Goal: Use online tool/utility: Utilize a website feature to perform a specific function

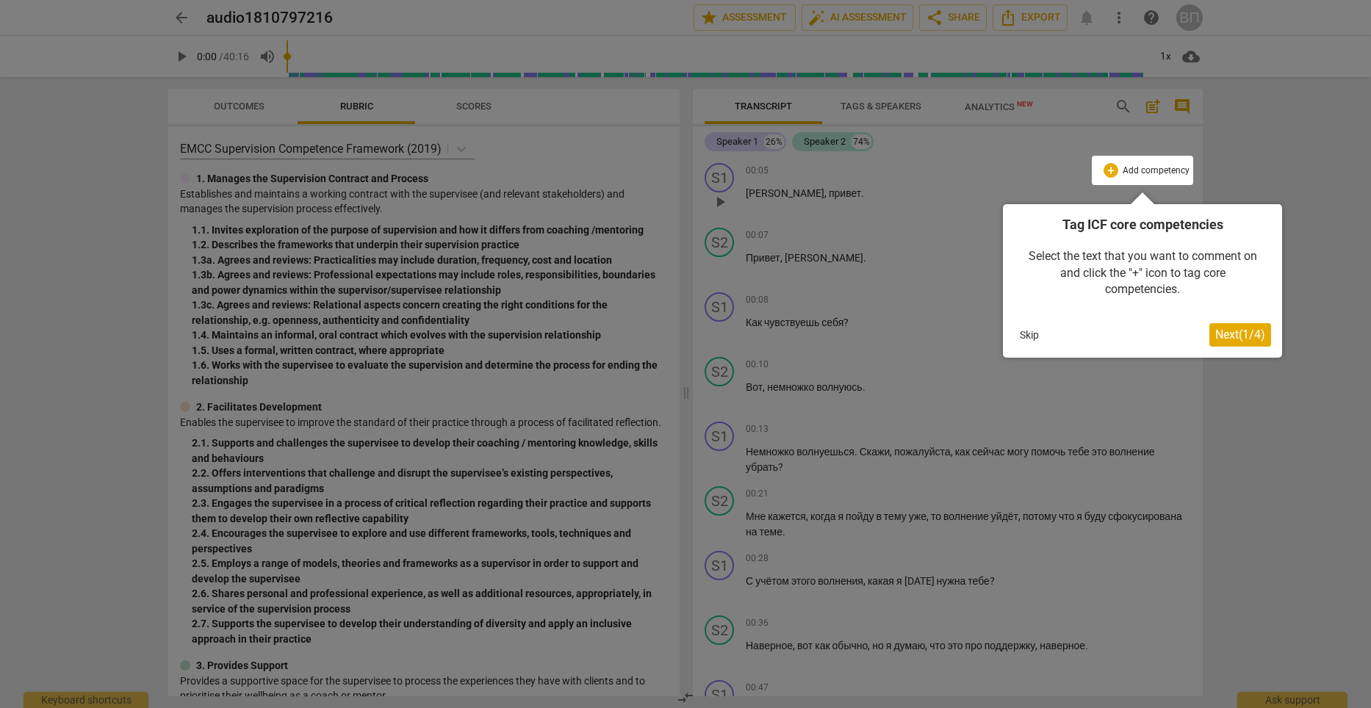
click at [1229, 342] on span "Next ( 1 / 4 )" at bounding box center [1240, 335] width 50 height 14
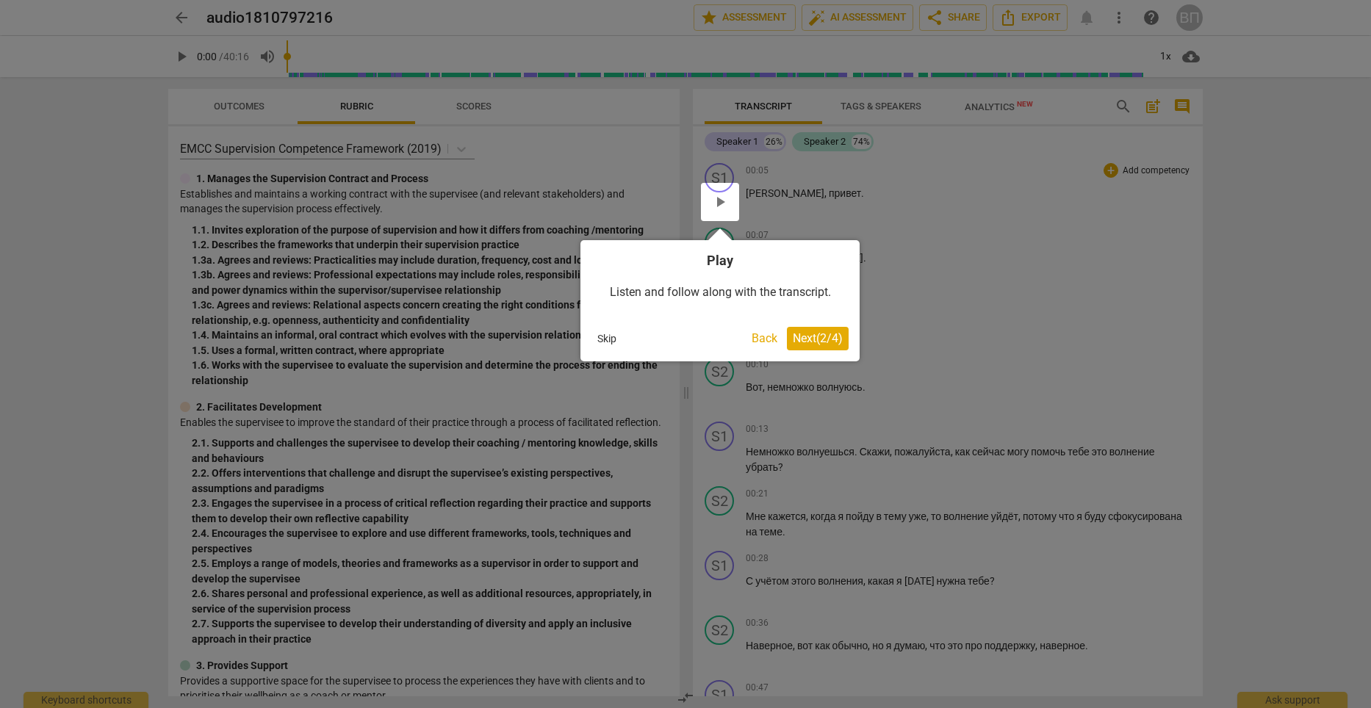
click at [793, 342] on span "Next ( 2 / 4 )" at bounding box center [818, 338] width 50 height 14
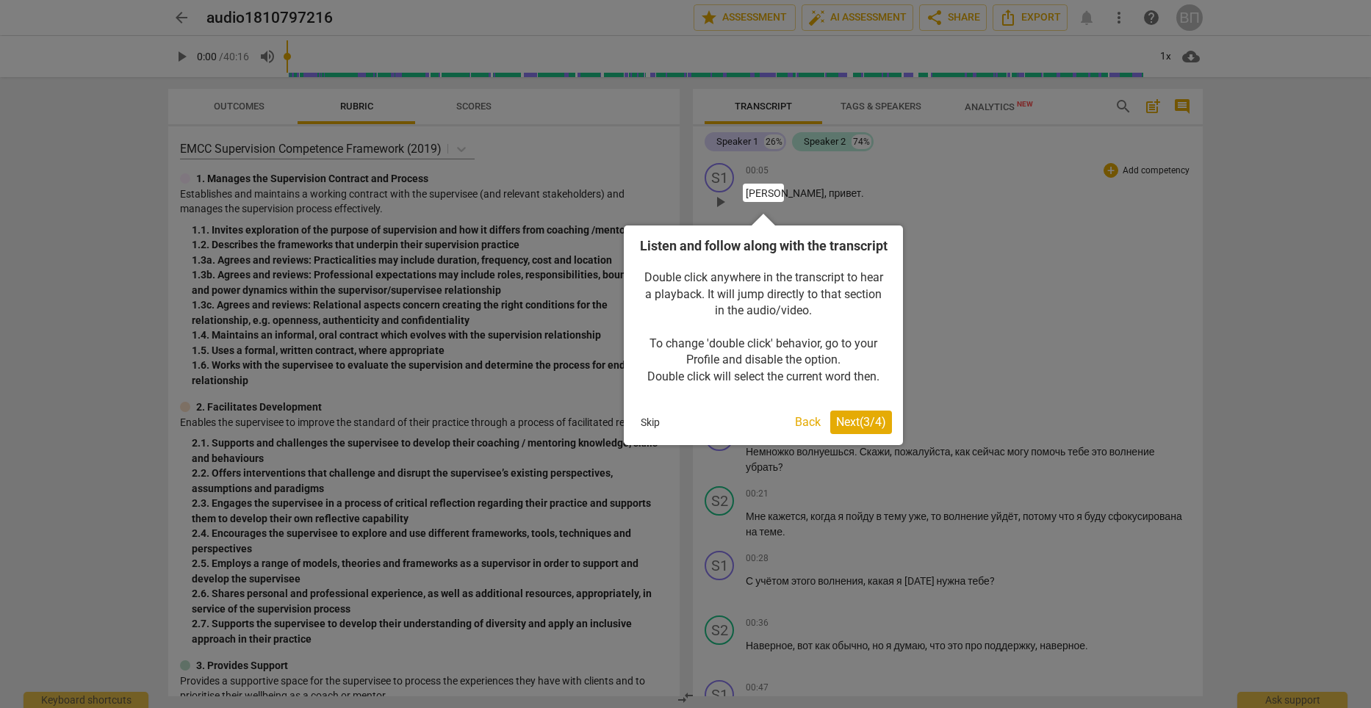
click at [972, 365] on div at bounding box center [685, 354] width 1371 height 708
drag, startPoint x: 1009, startPoint y: 201, endPoint x: 1048, endPoint y: 194, distance: 39.6
click at [1010, 201] on div at bounding box center [685, 354] width 1371 height 708
click at [800, 434] on button "Back" at bounding box center [807, 423] width 37 height 24
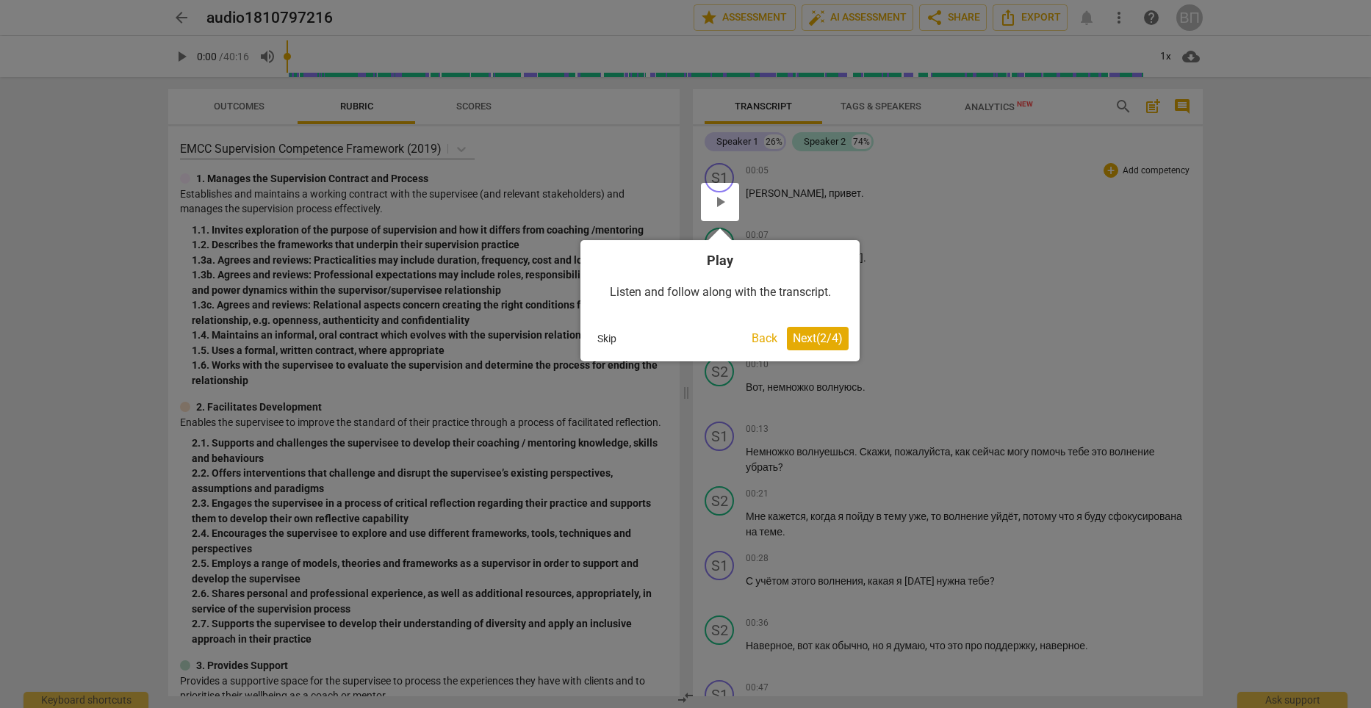
click at [813, 340] on span "Next ( 2 / 4 )" at bounding box center [818, 338] width 50 height 14
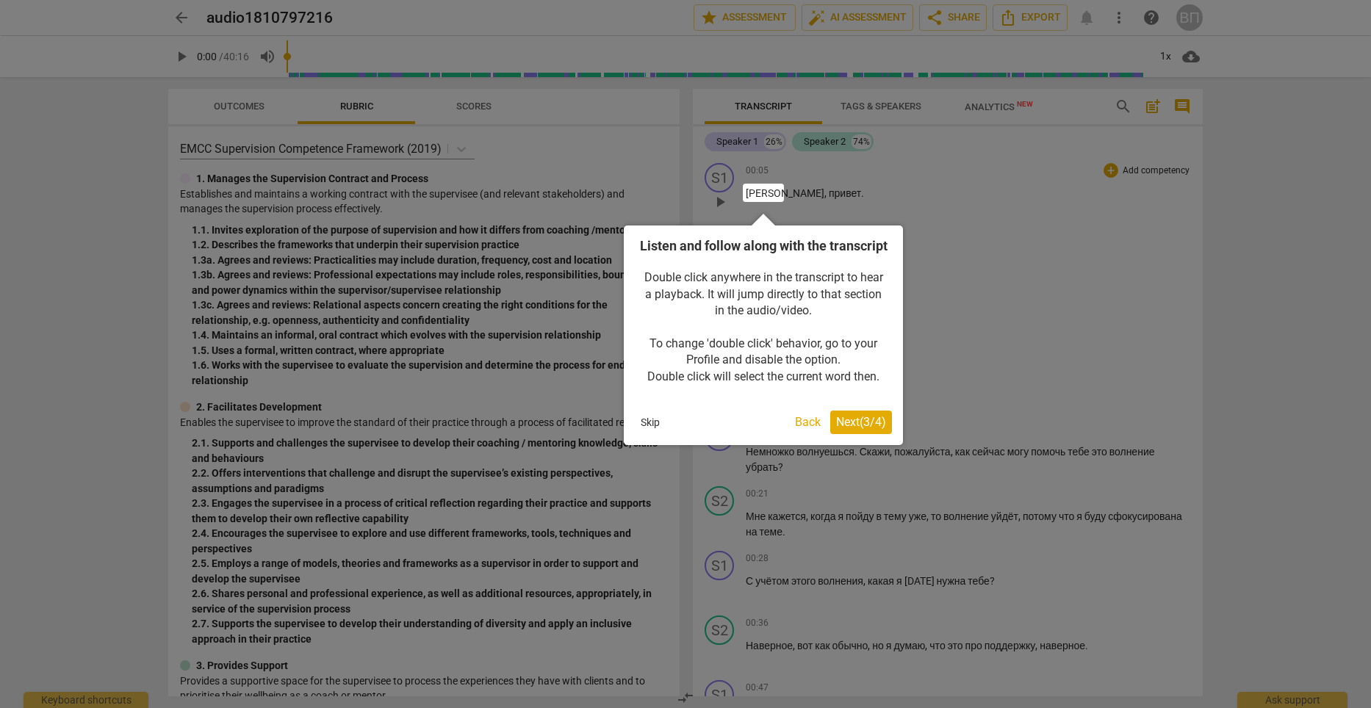
click at [646, 433] on button "Skip" at bounding box center [650, 422] width 31 height 22
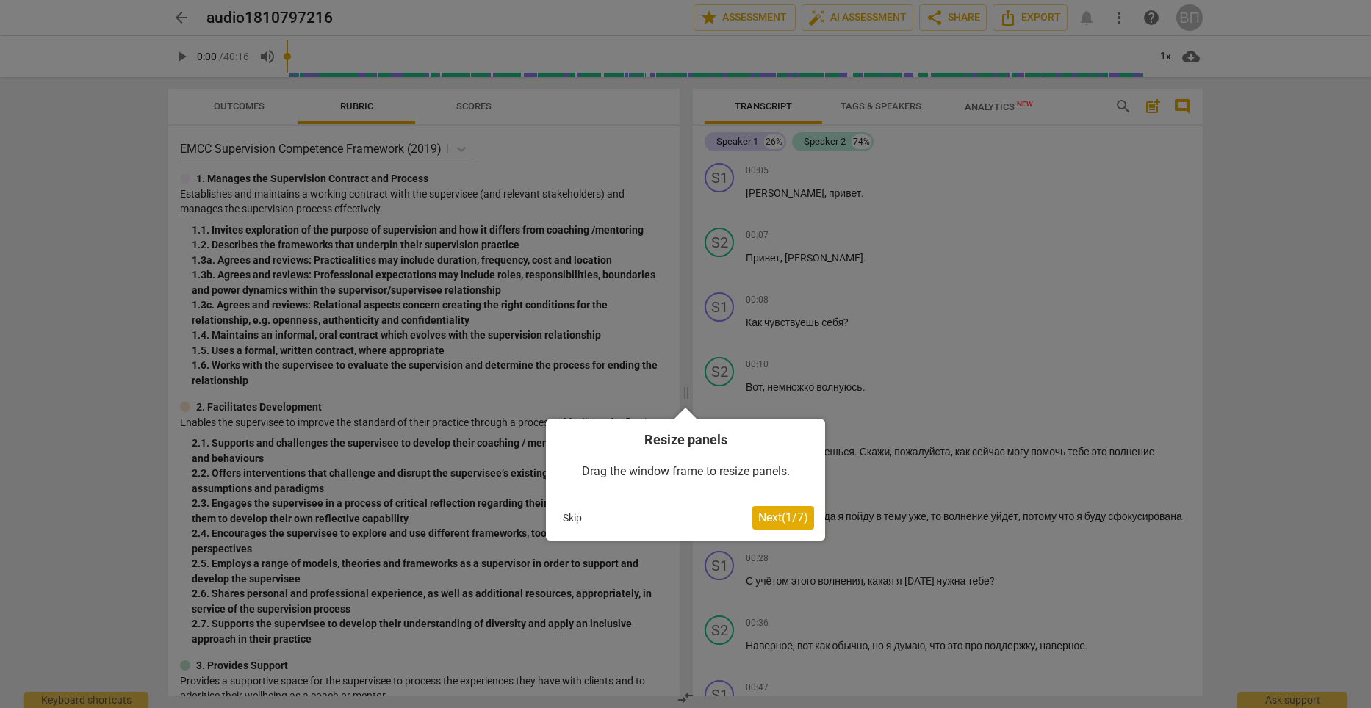
click at [566, 516] on button "Skip" at bounding box center [572, 518] width 31 height 22
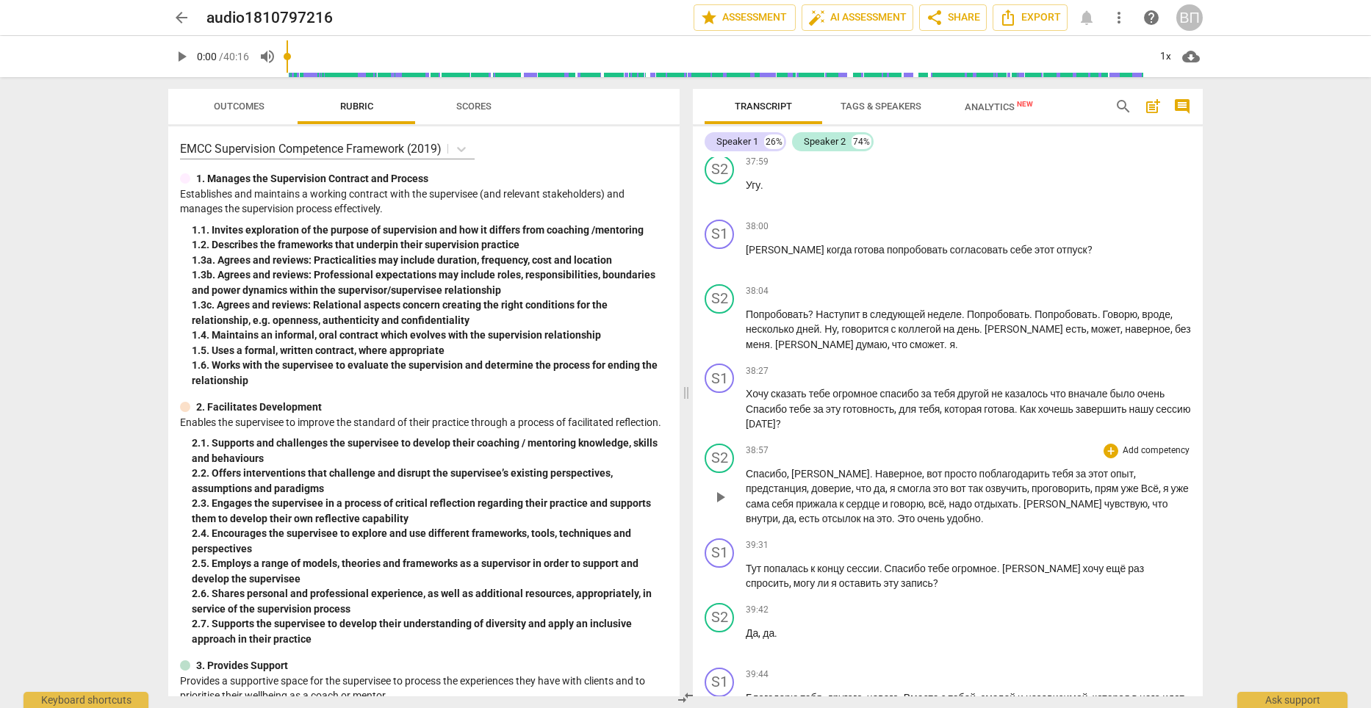
scroll to position [9420, 0]
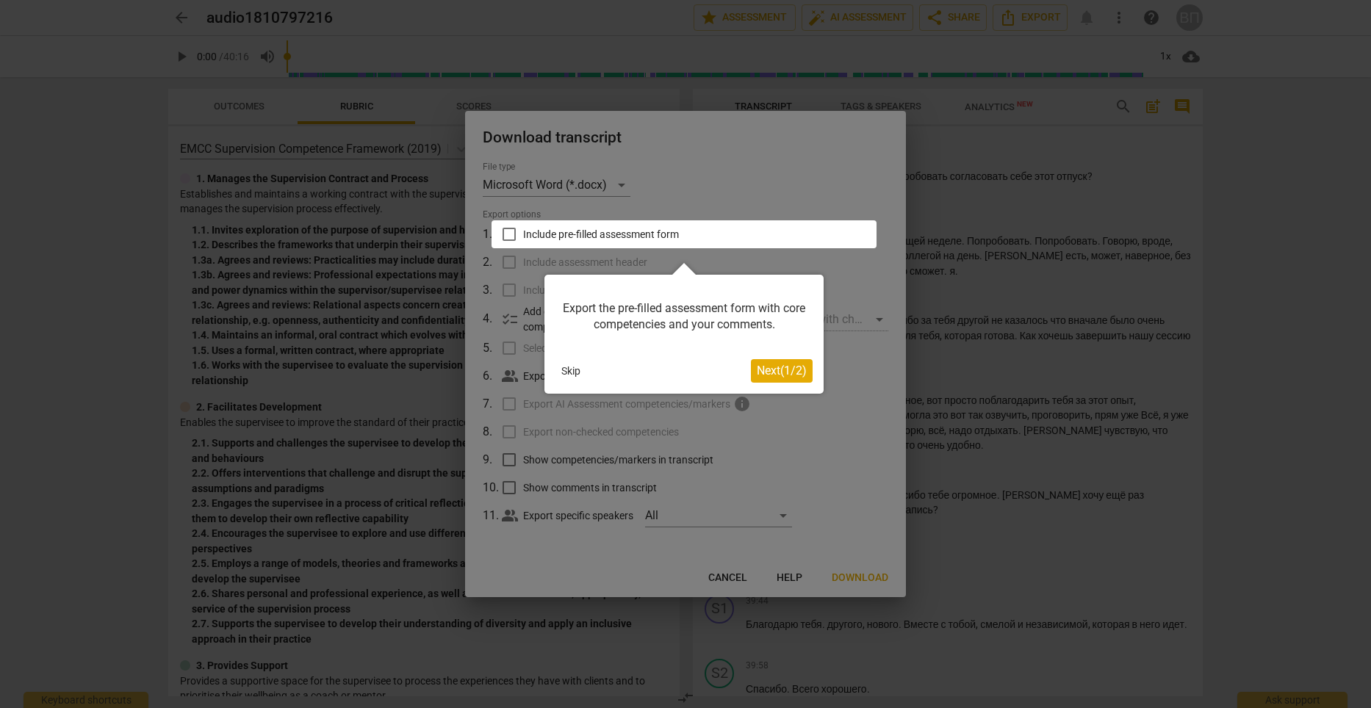
click at [569, 369] on button "Skip" at bounding box center [570, 371] width 31 height 22
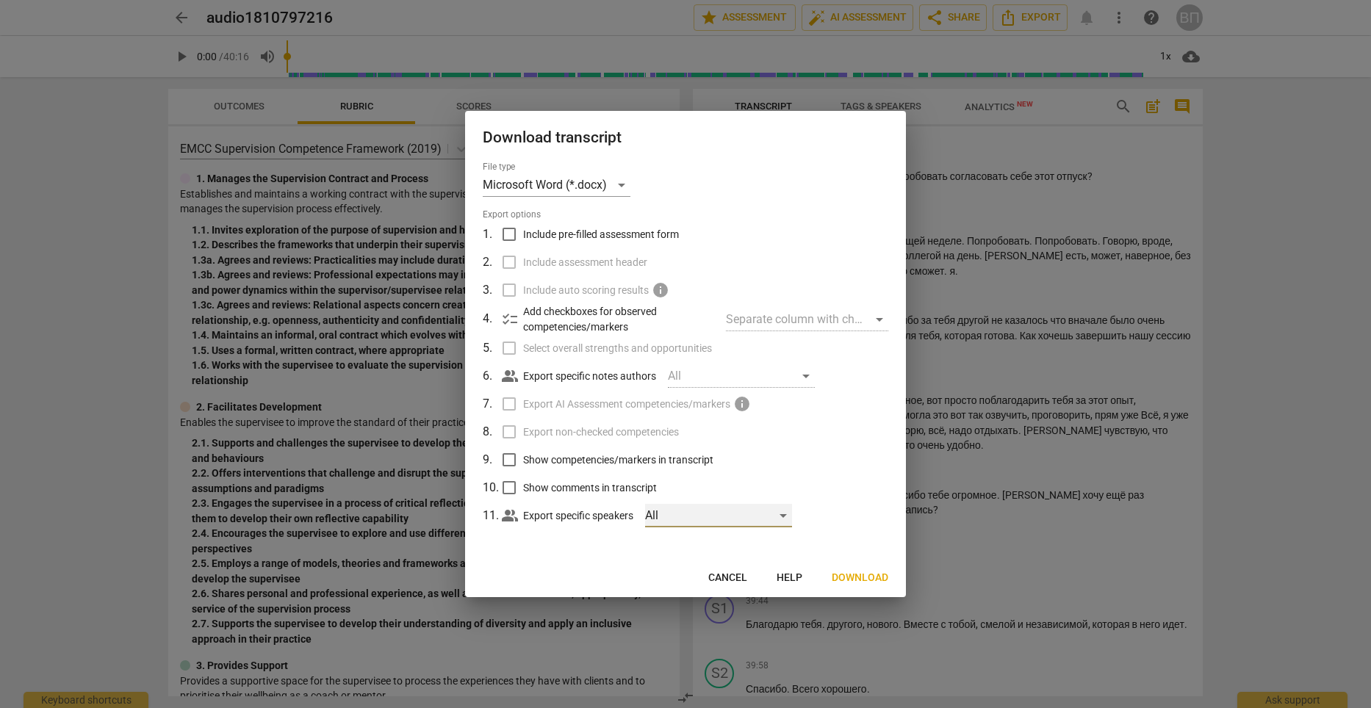
click at [787, 518] on div "All" at bounding box center [718, 516] width 147 height 24
click at [840, 534] on div at bounding box center [685, 354] width 1371 height 708
click at [624, 186] on div "Microsoft Word (*.docx)" at bounding box center [557, 185] width 148 height 24
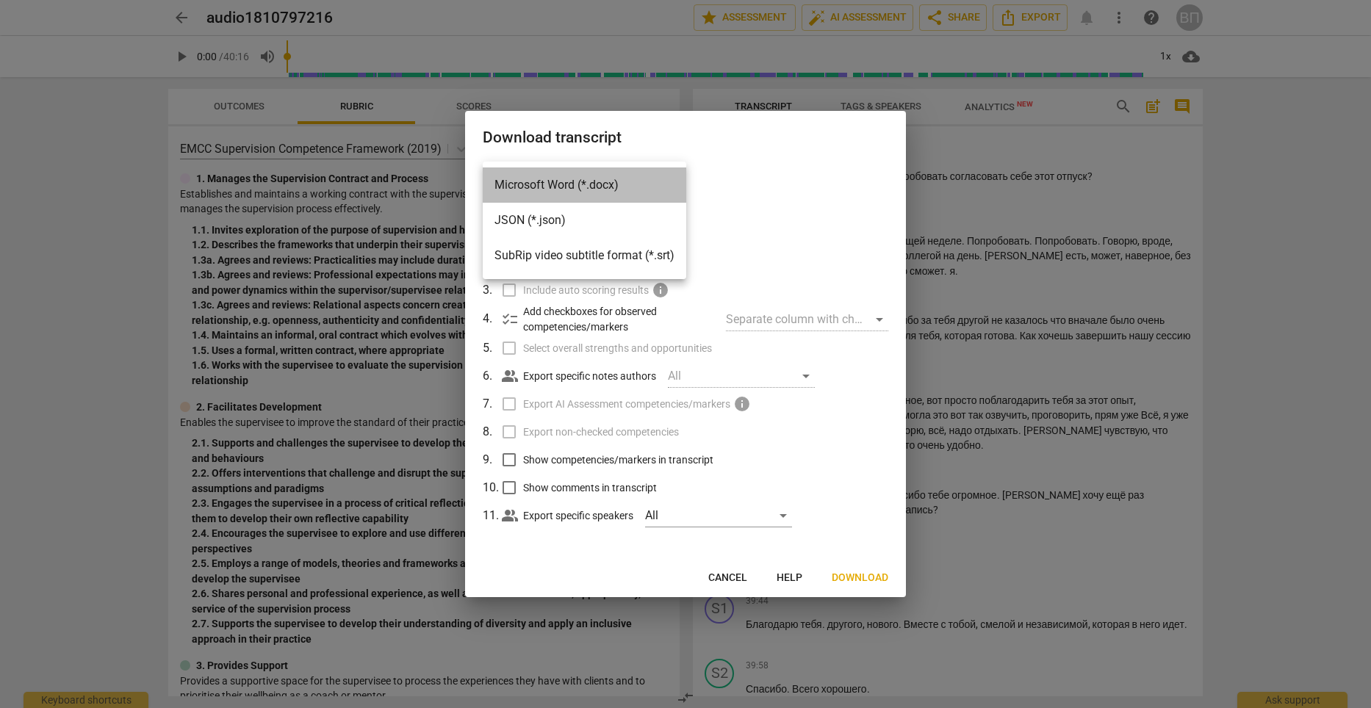
click at [528, 189] on li "Microsoft Word (*.docx)" at bounding box center [584, 184] width 203 height 35
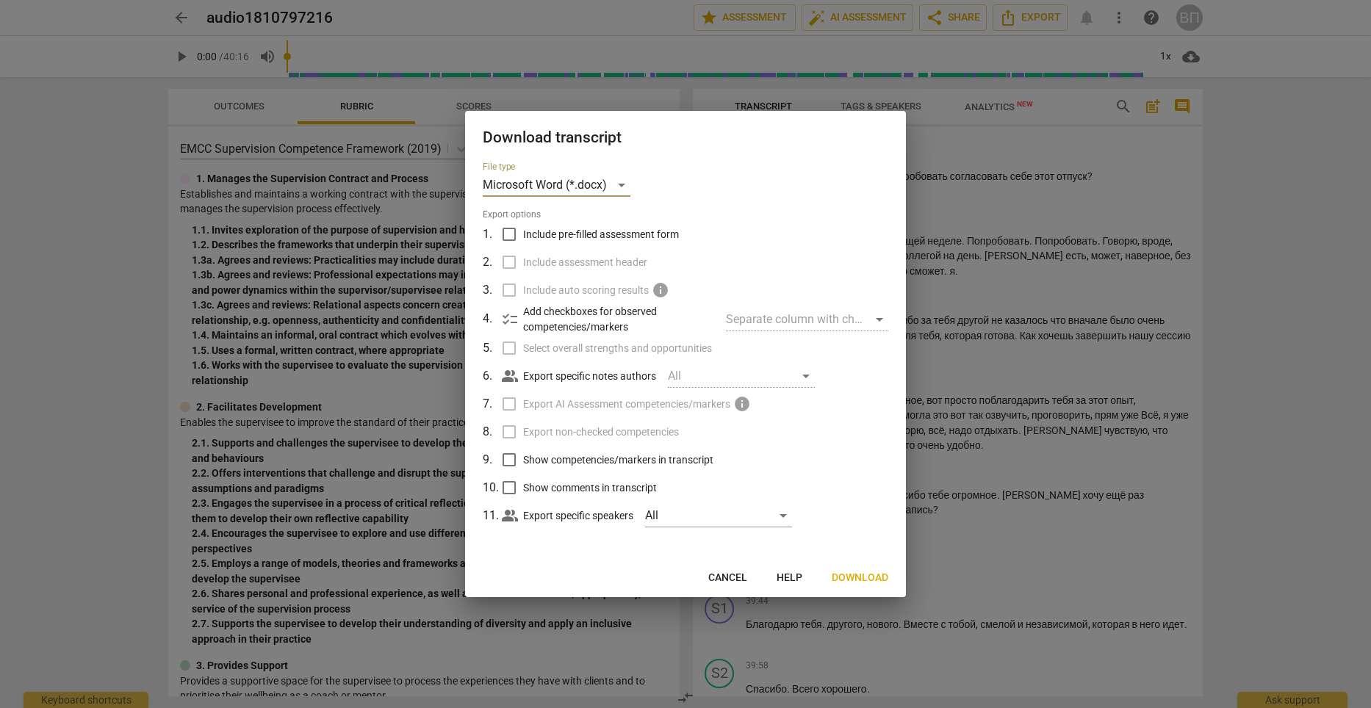
click at [865, 579] on span "Download" at bounding box center [860, 578] width 57 height 15
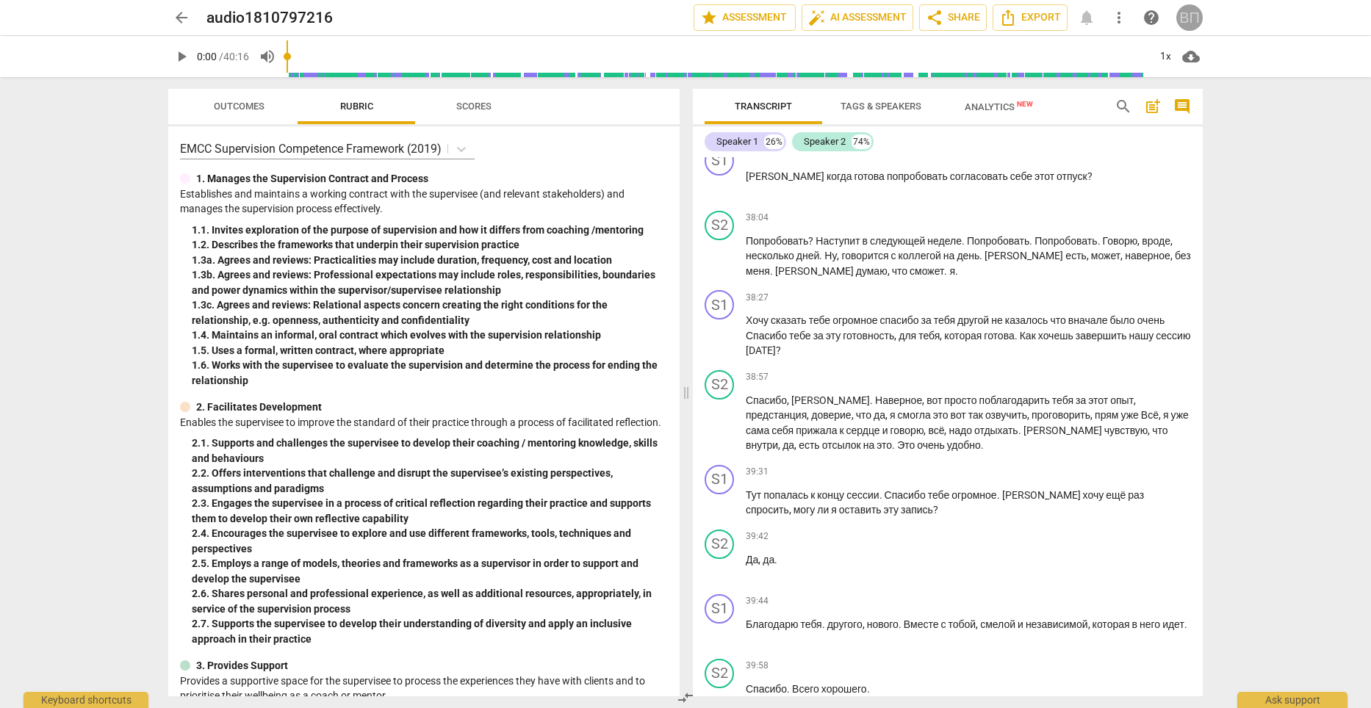
click at [1193, 15] on div "ВП" at bounding box center [1189, 17] width 26 height 26
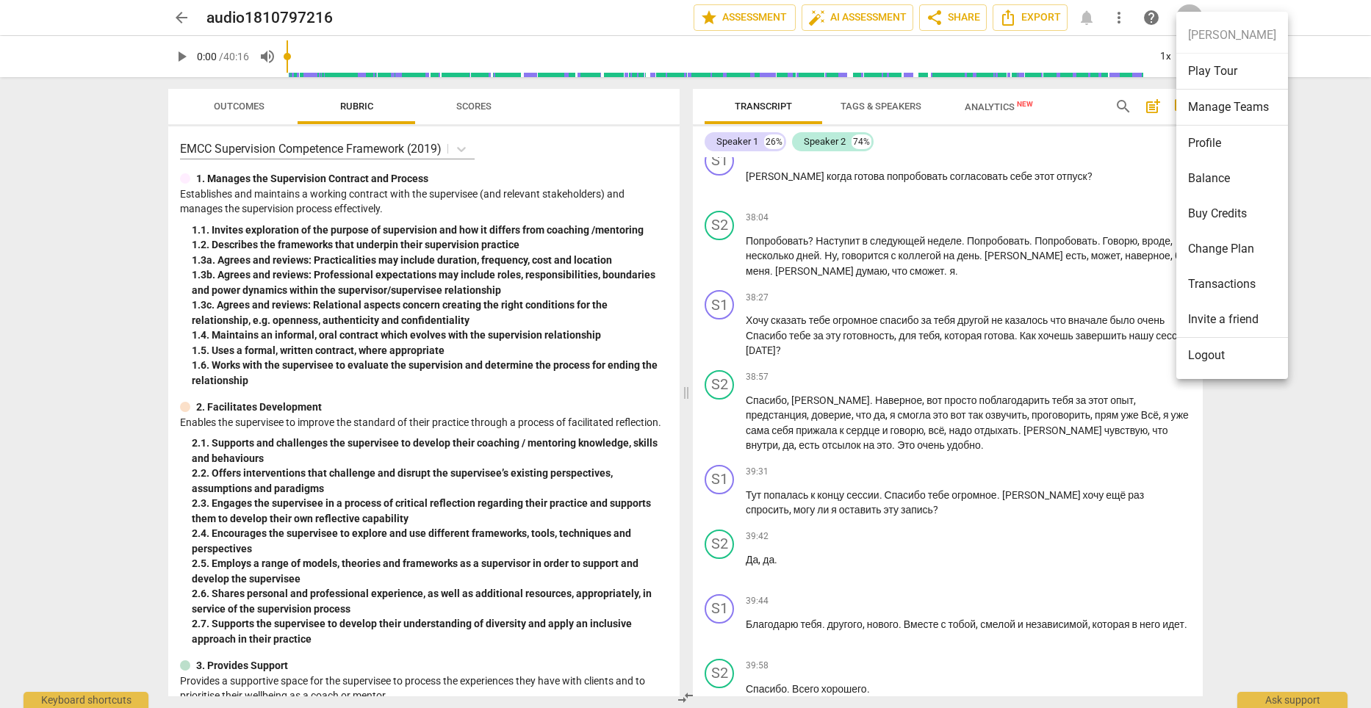
click at [1236, 444] on div at bounding box center [685, 354] width 1371 height 708
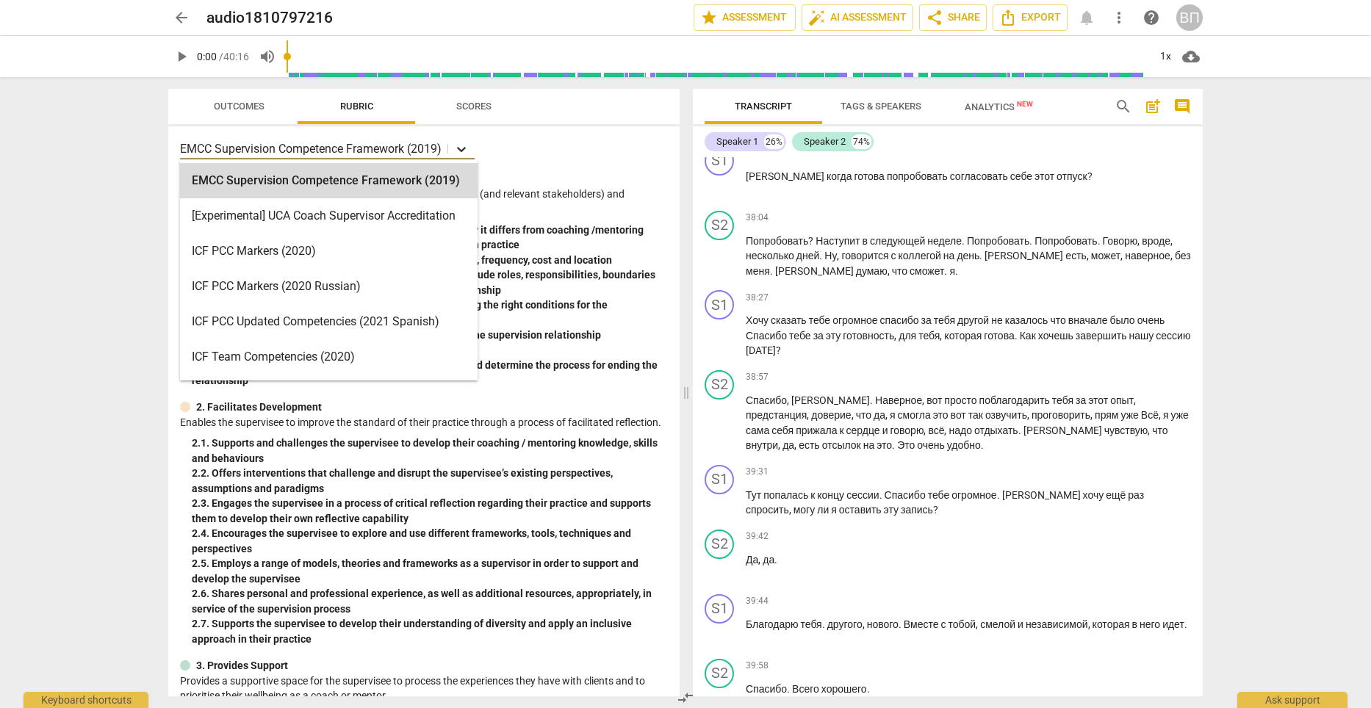
click at [466, 149] on icon at bounding box center [461, 149] width 9 height 5
click at [266, 286] on div "ICF PCC Markers (2020 Russian)" at bounding box center [329, 286] width 298 height 35
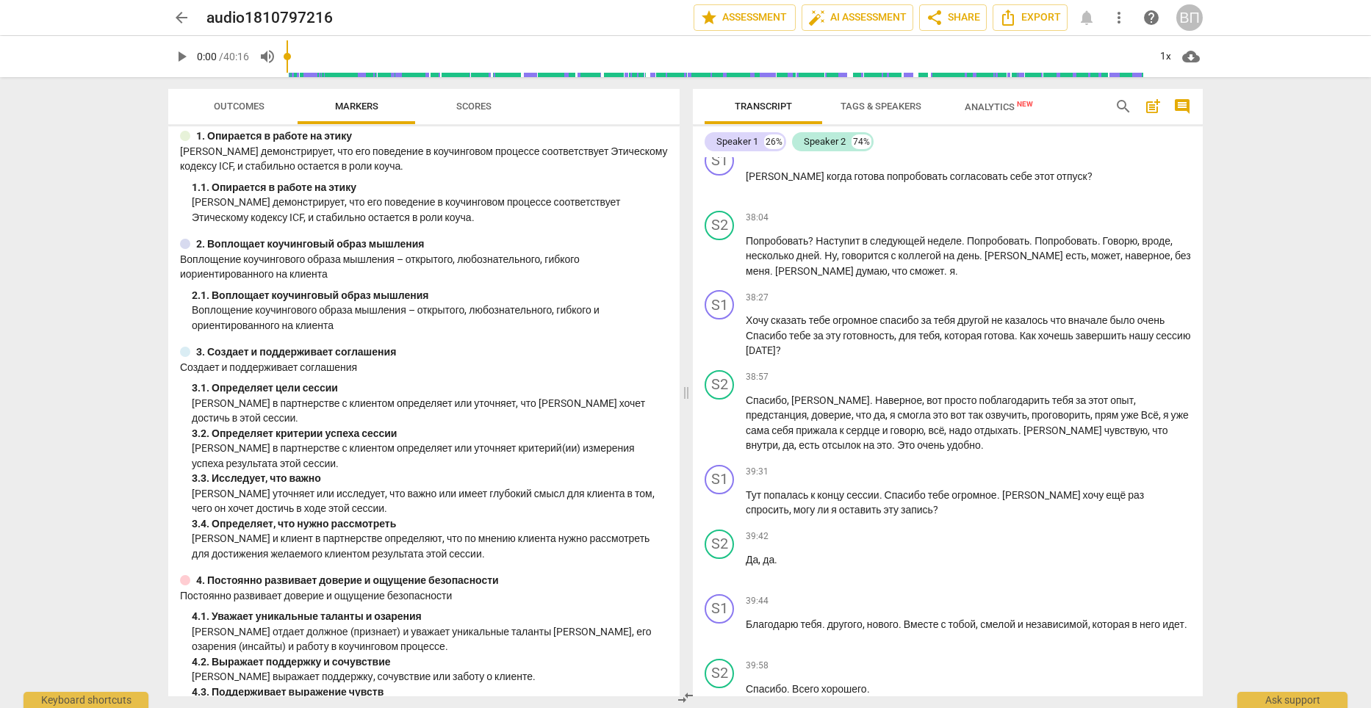
scroll to position [0, 0]
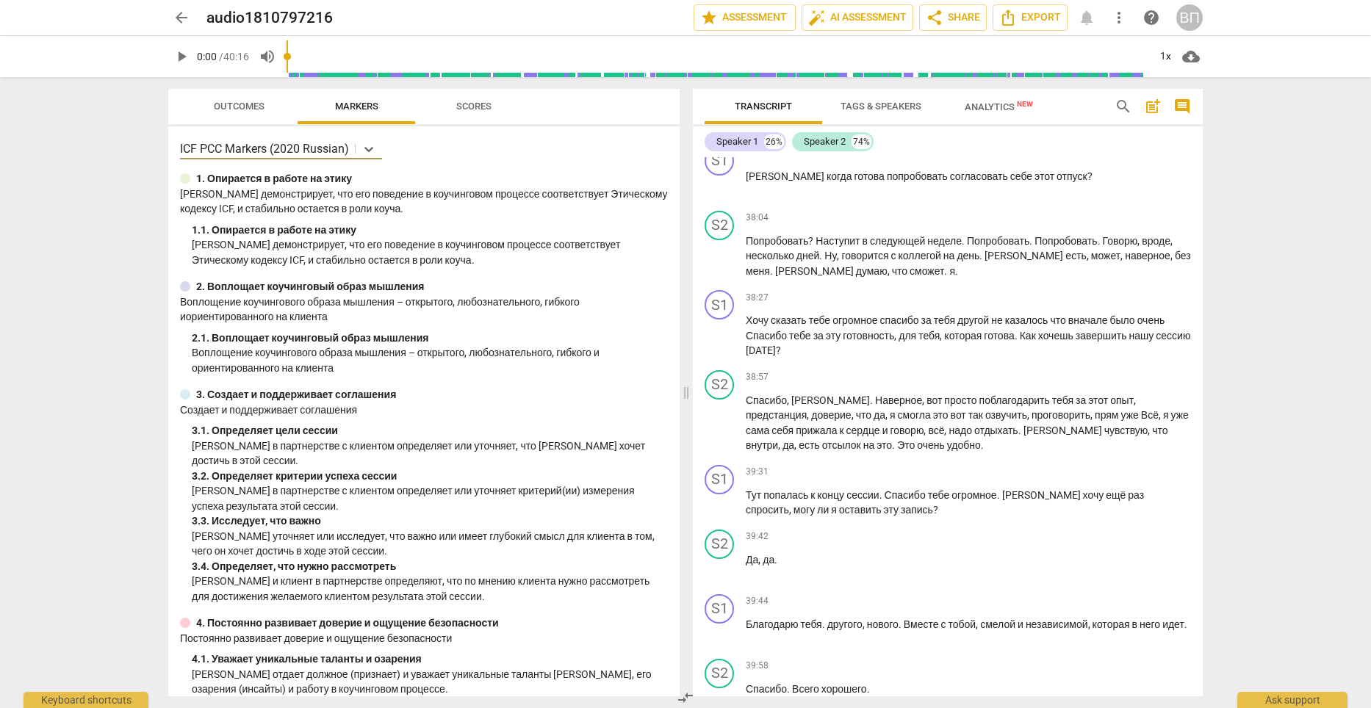
click at [995, 109] on span "Analytics New" at bounding box center [999, 106] width 68 height 11
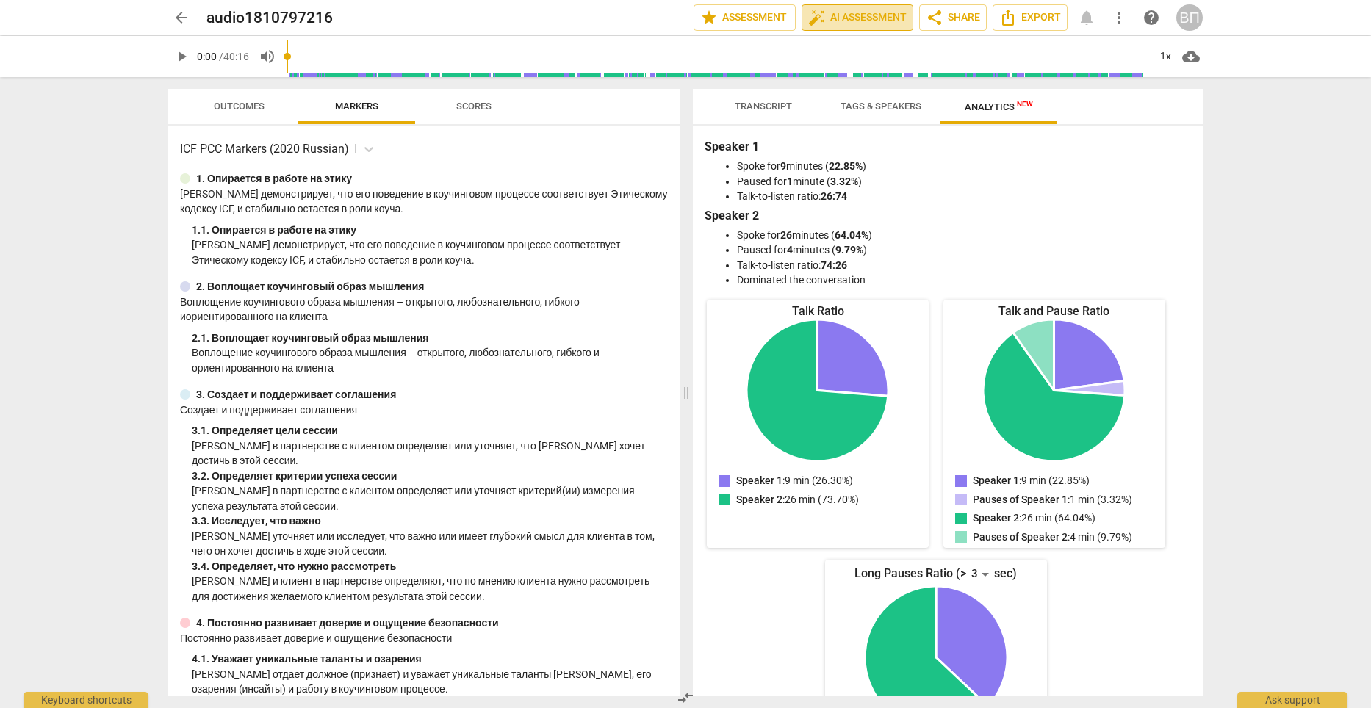
click at [865, 18] on span "auto_fix_high AI Assessment" at bounding box center [857, 18] width 98 height 18
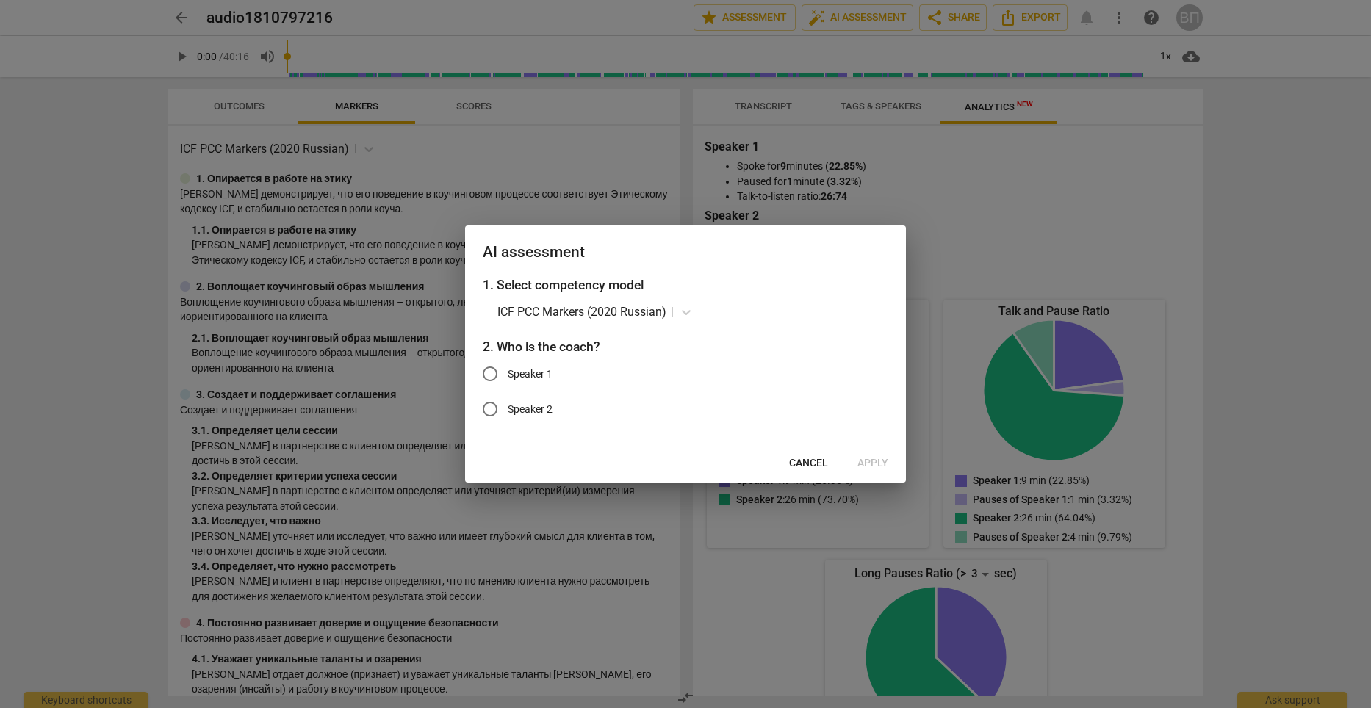
click at [491, 370] on input "Speaker 1" at bounding box center [489, 373] width 35 height 35
radio input "true"
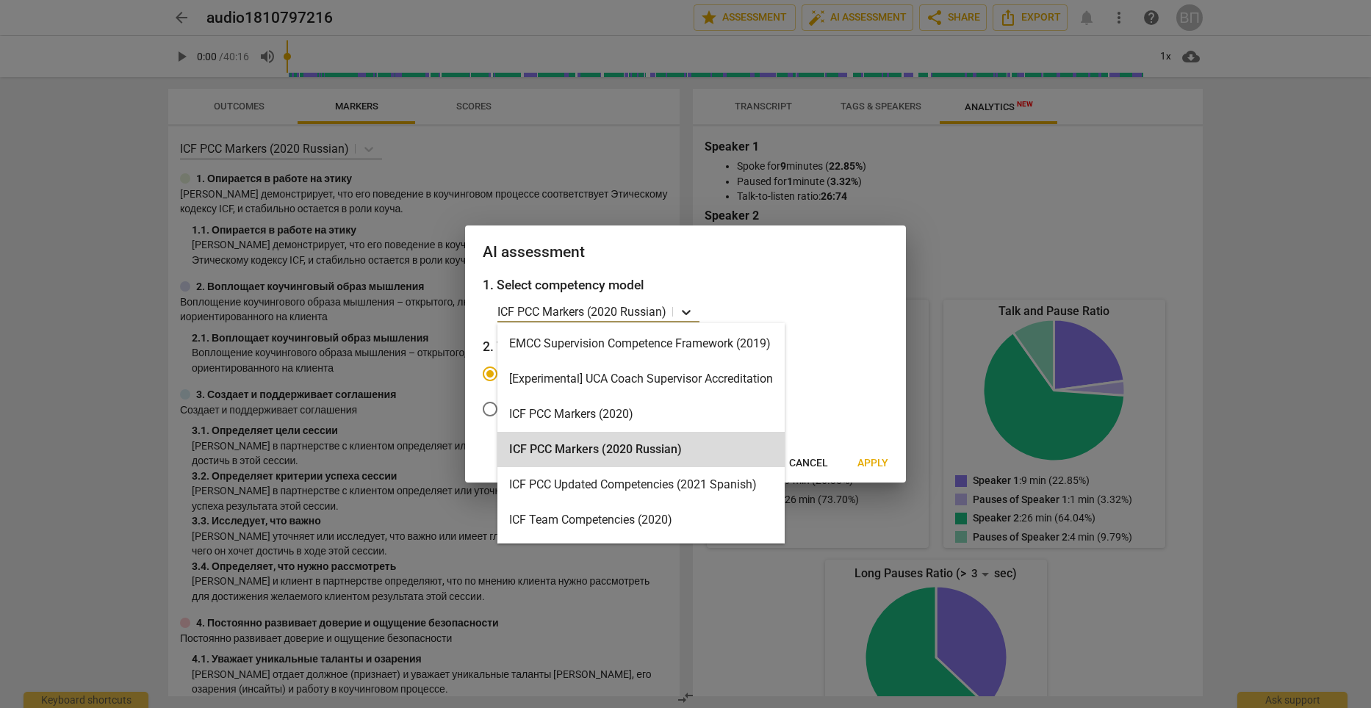
click at [685, 315] on icon at bounding box center [686, 312] width 15 height 15
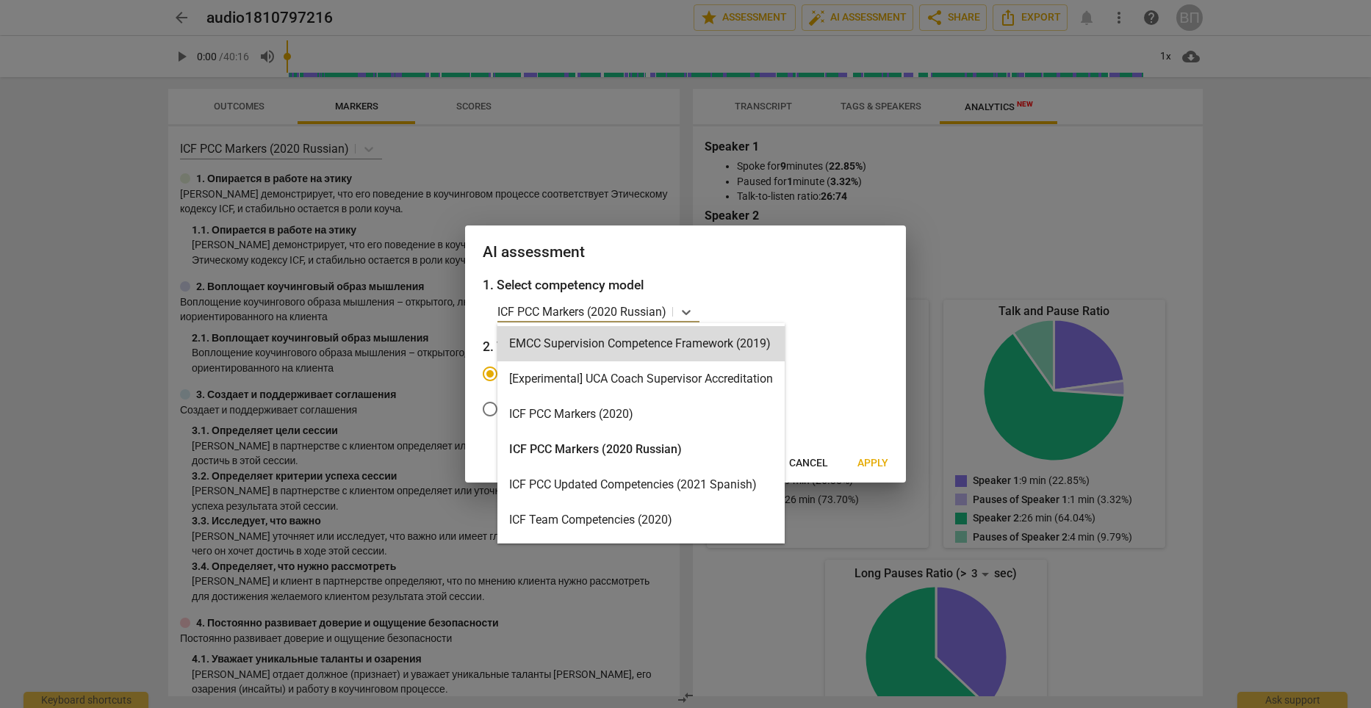
click at [846, 343] on h3 "2. Who is the coach?" at bounding box center [686, 346] width 406 height 19
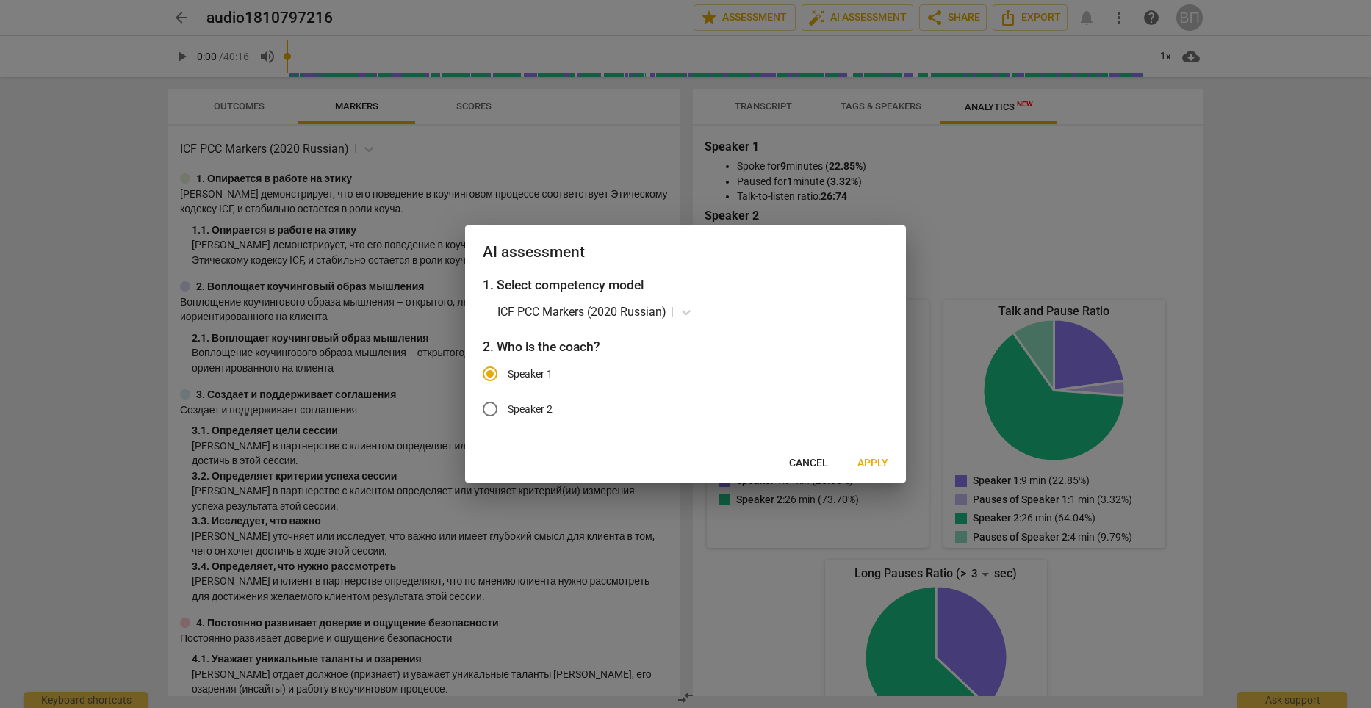
click at [869, 462] on span "Apply" at bounding box center [872, 463] width 31 height 15
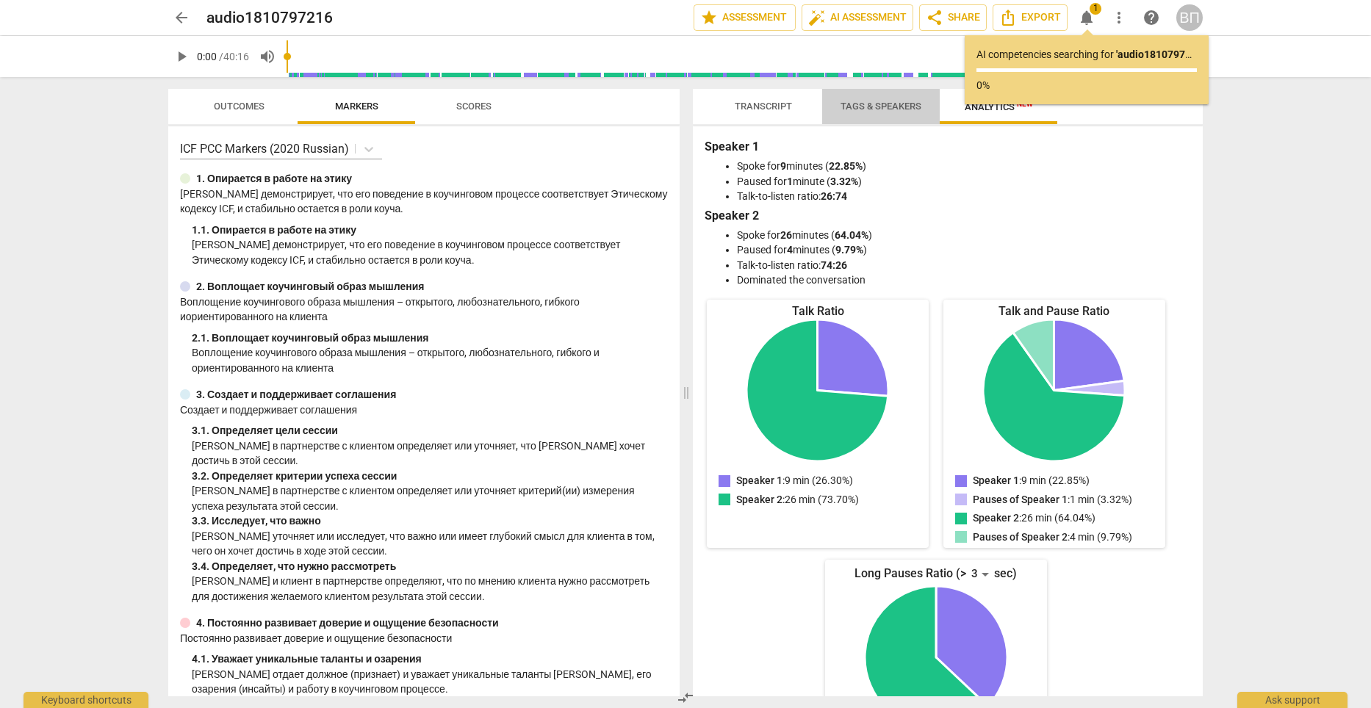
click at [903, 106] on span "Tags & Speakers" at bounding box center [880, 106] width 81 height 11
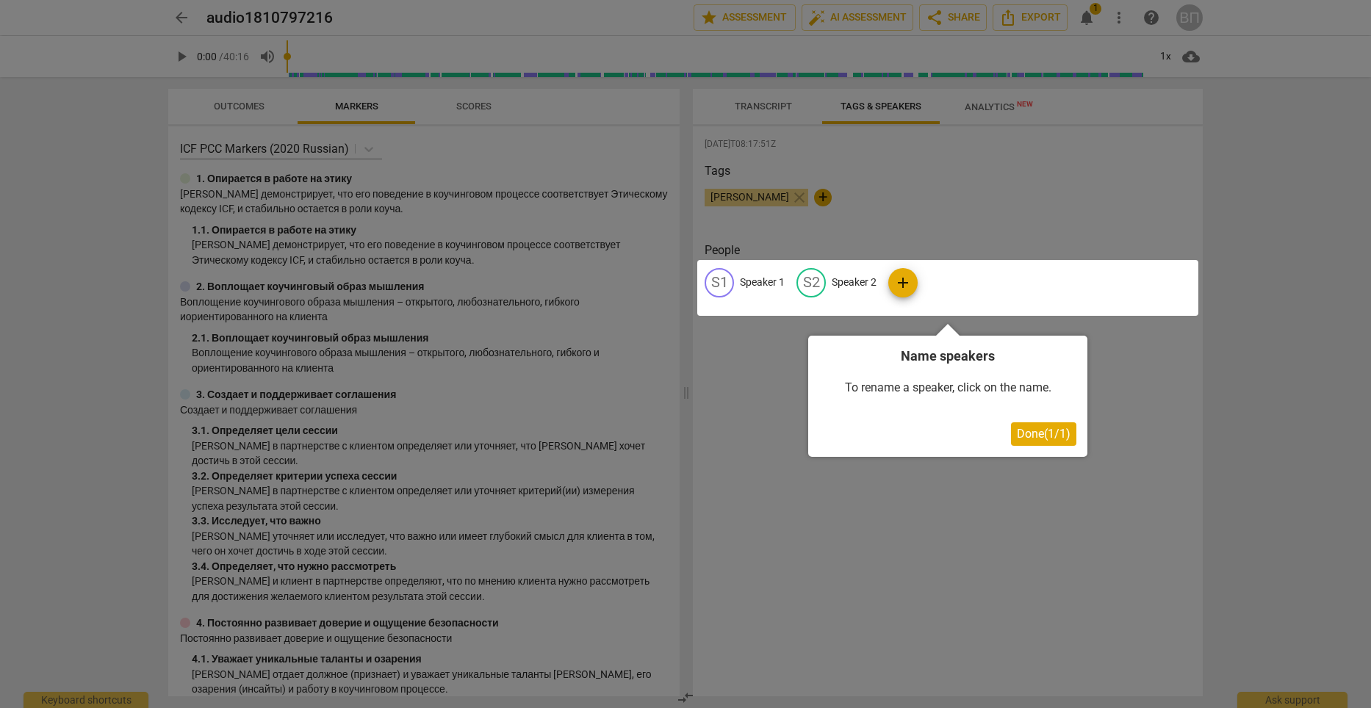
click at [953, 181] on div at bounding box center [685, 354] width 1371 height 708
click at [758, 97] on div at bounding box center [685, 354] width 1371 height 708
click at [760, 103] on div at bounding box center [685, 354] width 1371 height 708
click at [1035, 437] on span "Done ( 1 / 1 )" at bounding box center [1044, 434] width 54 height 14
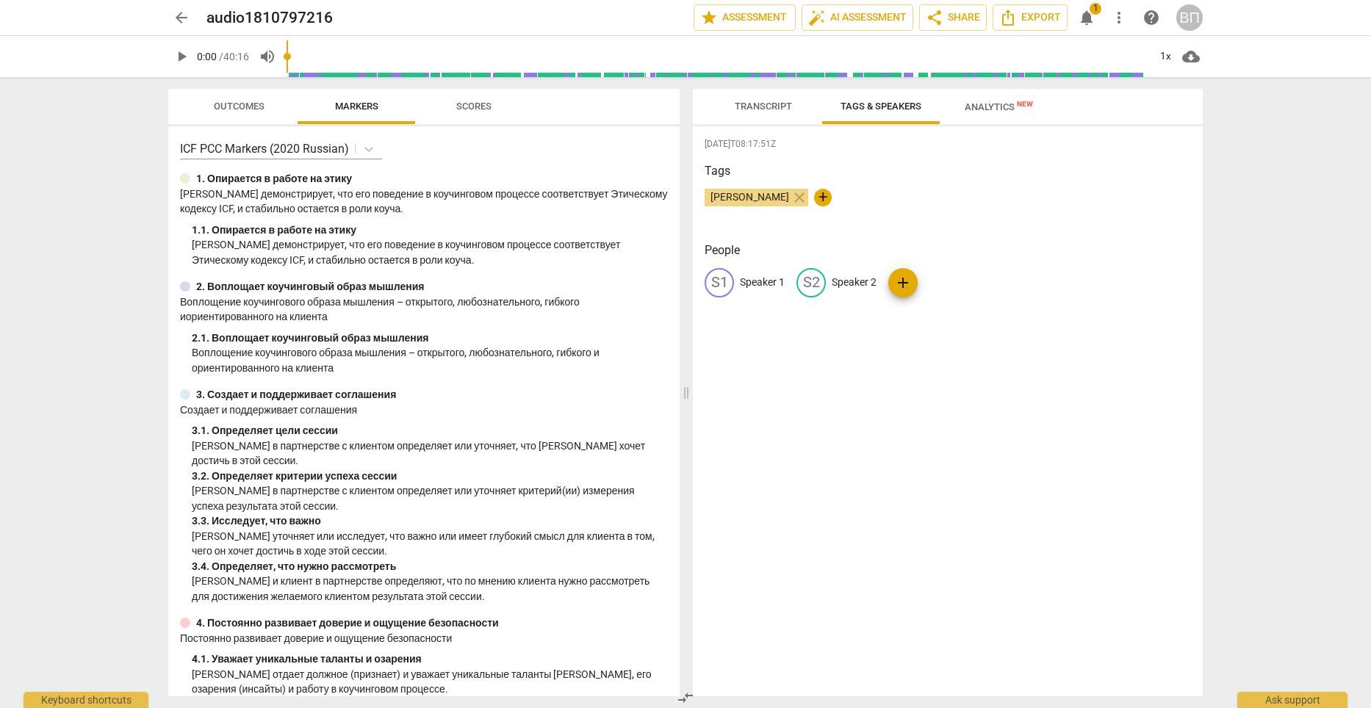
click at [763, 109] on span "Transcript" at bounding box center [763, 106] width 57 height 11
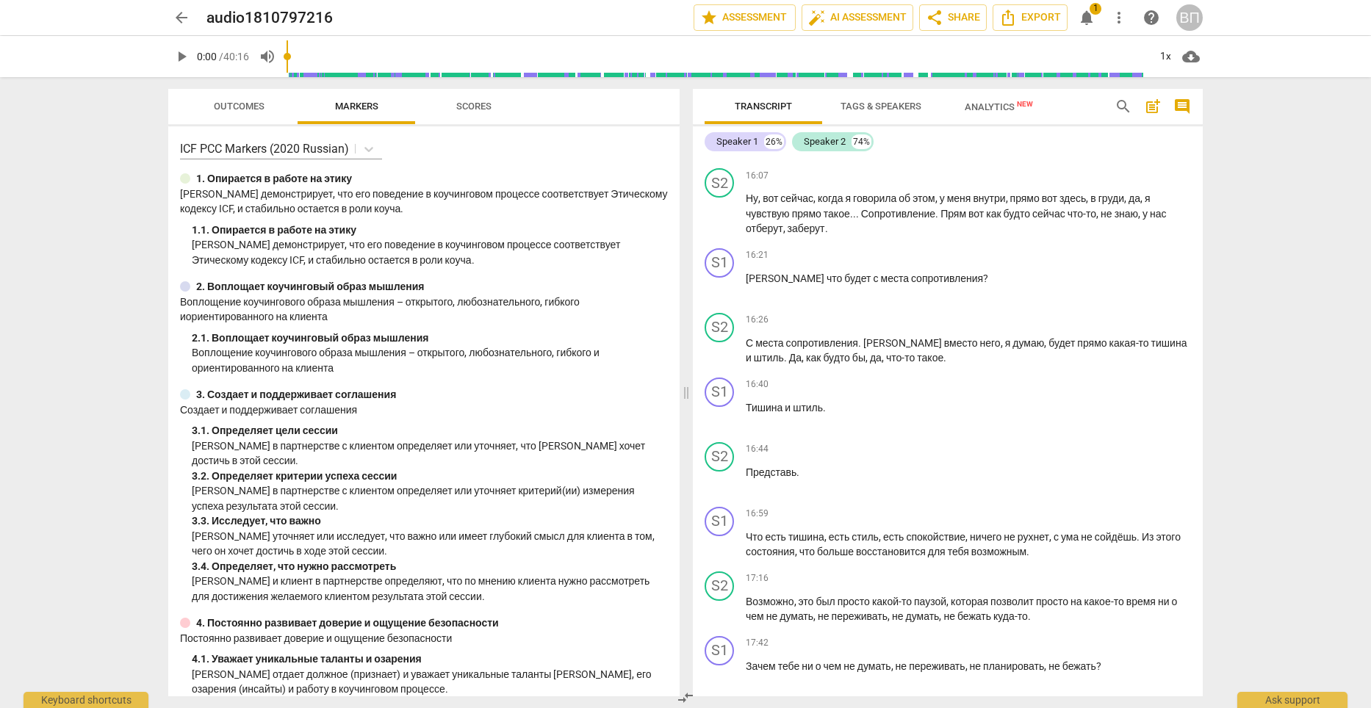
scroll to position [4131, 0]
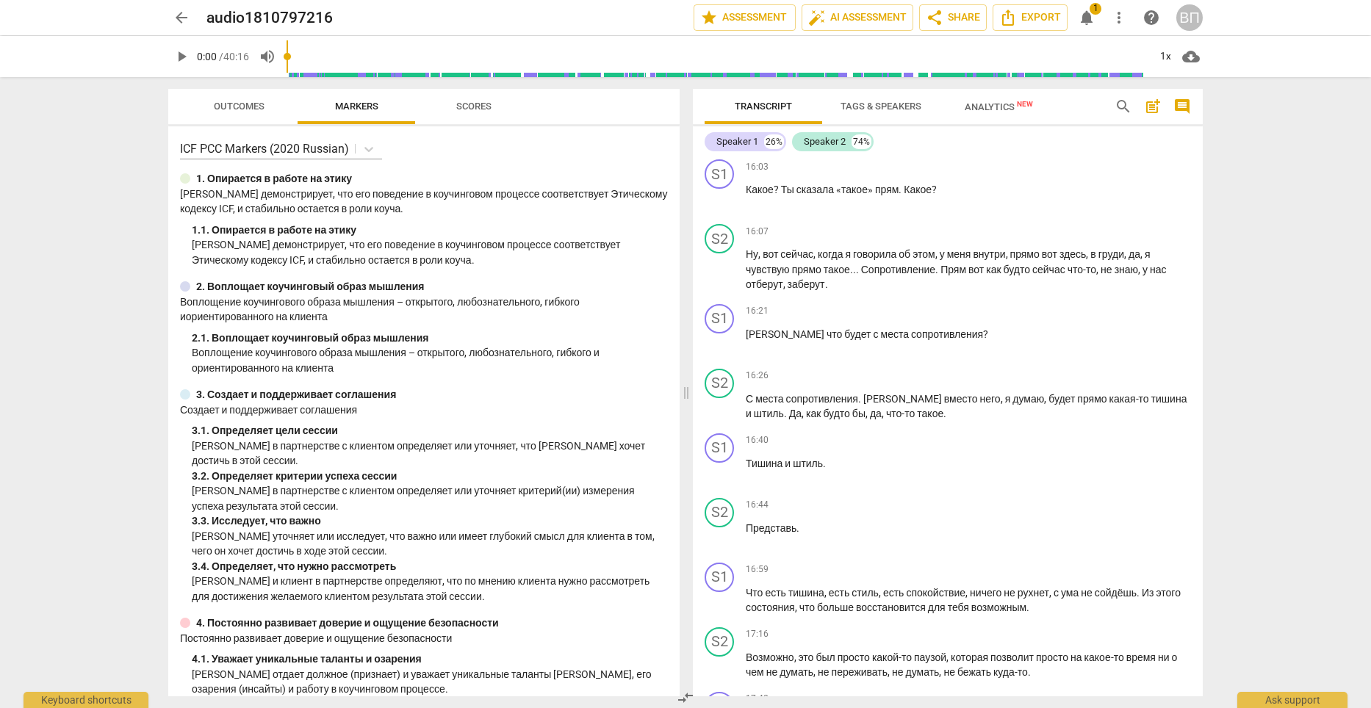
click at [1153, 107] on span "post_add" at bounding box center [1153, 107] width 18 height 18
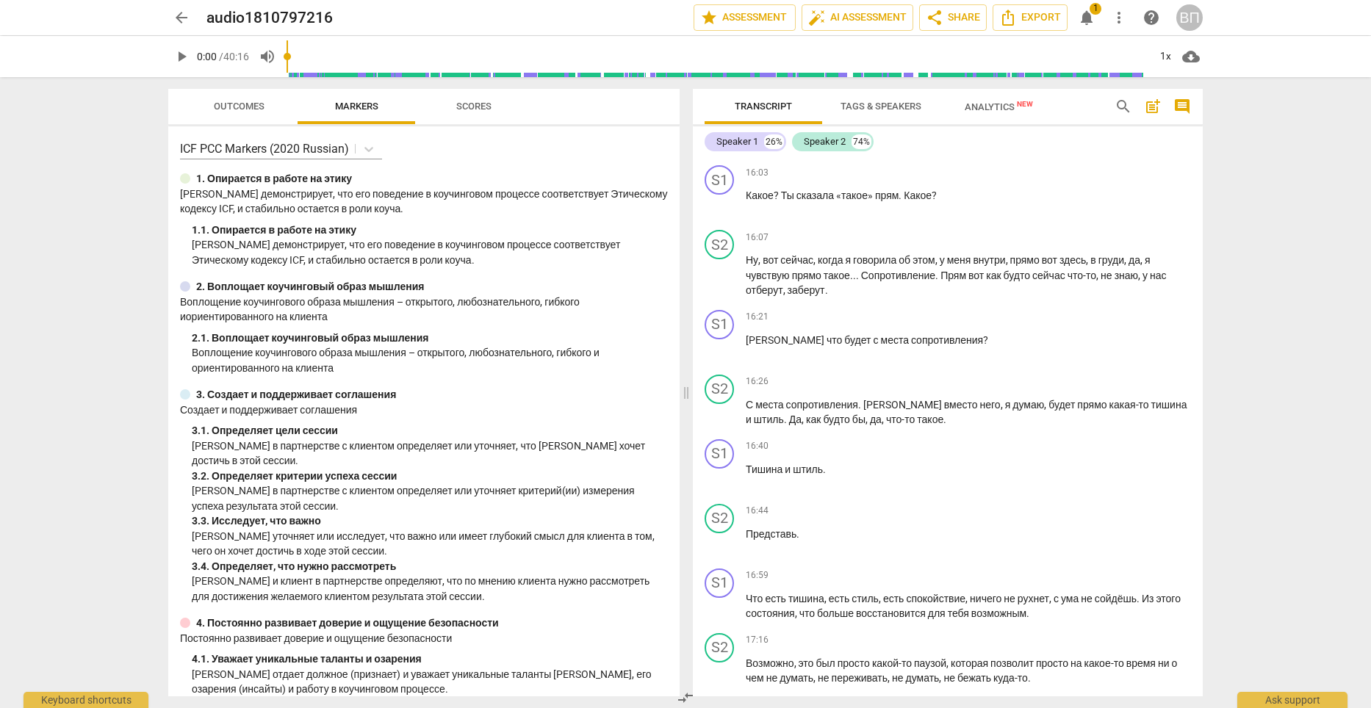
scroll to position [32, 0]
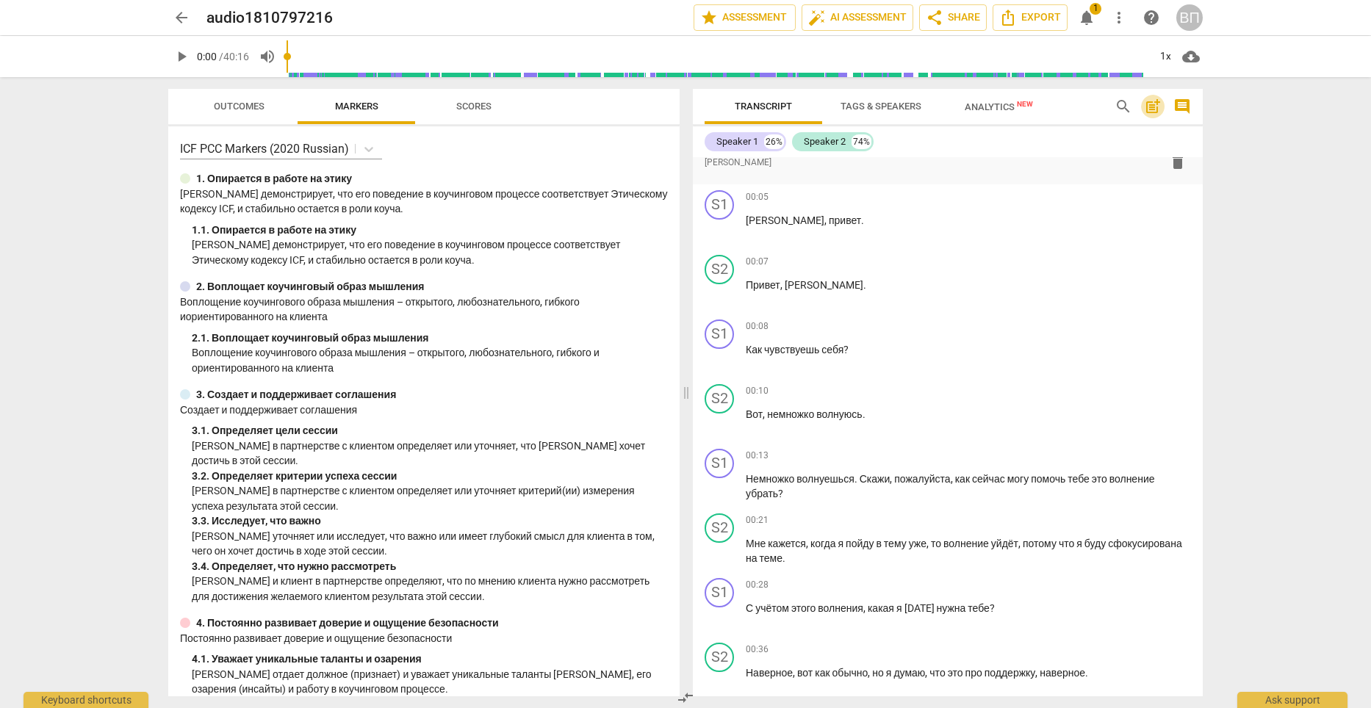
click at [1153, 107] on span "post_add" at bounding box center [1153, 107] width 18 height 18
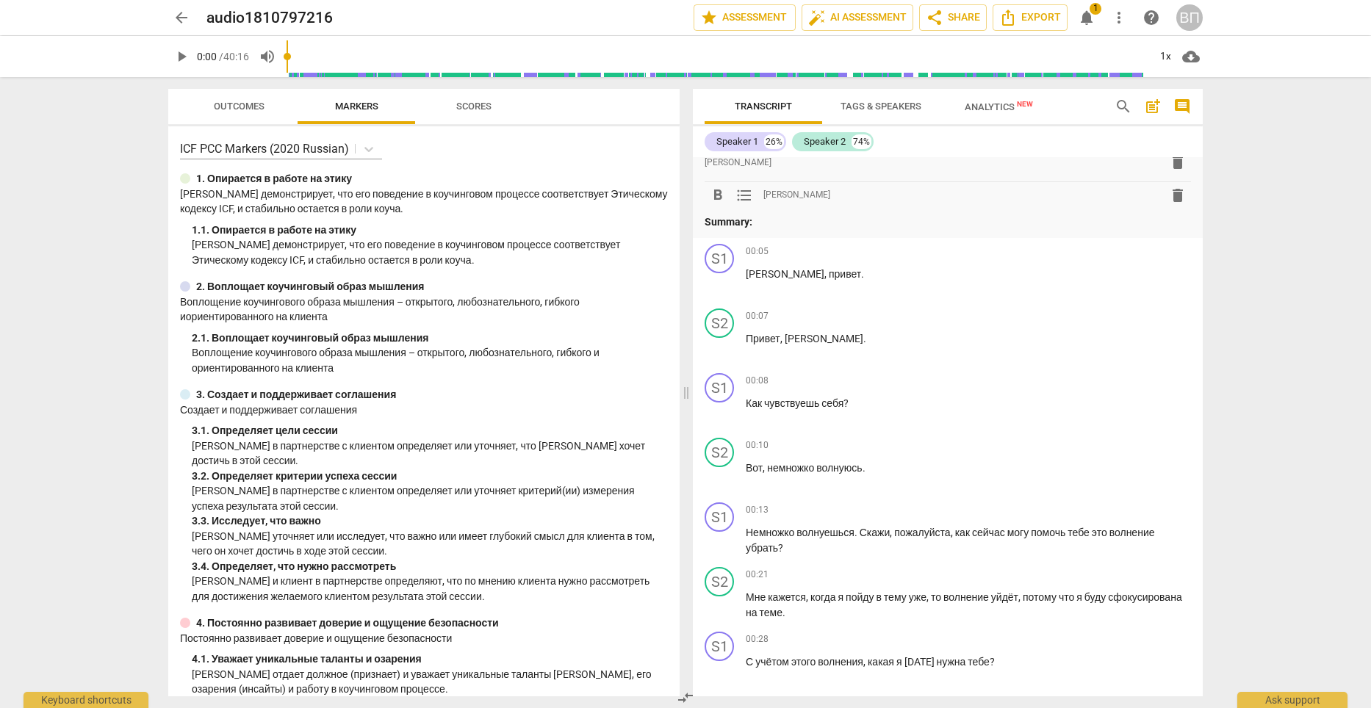
click at [1153, 107] on span "post_add" at bounding box center [1153, 107] width 18 height 18
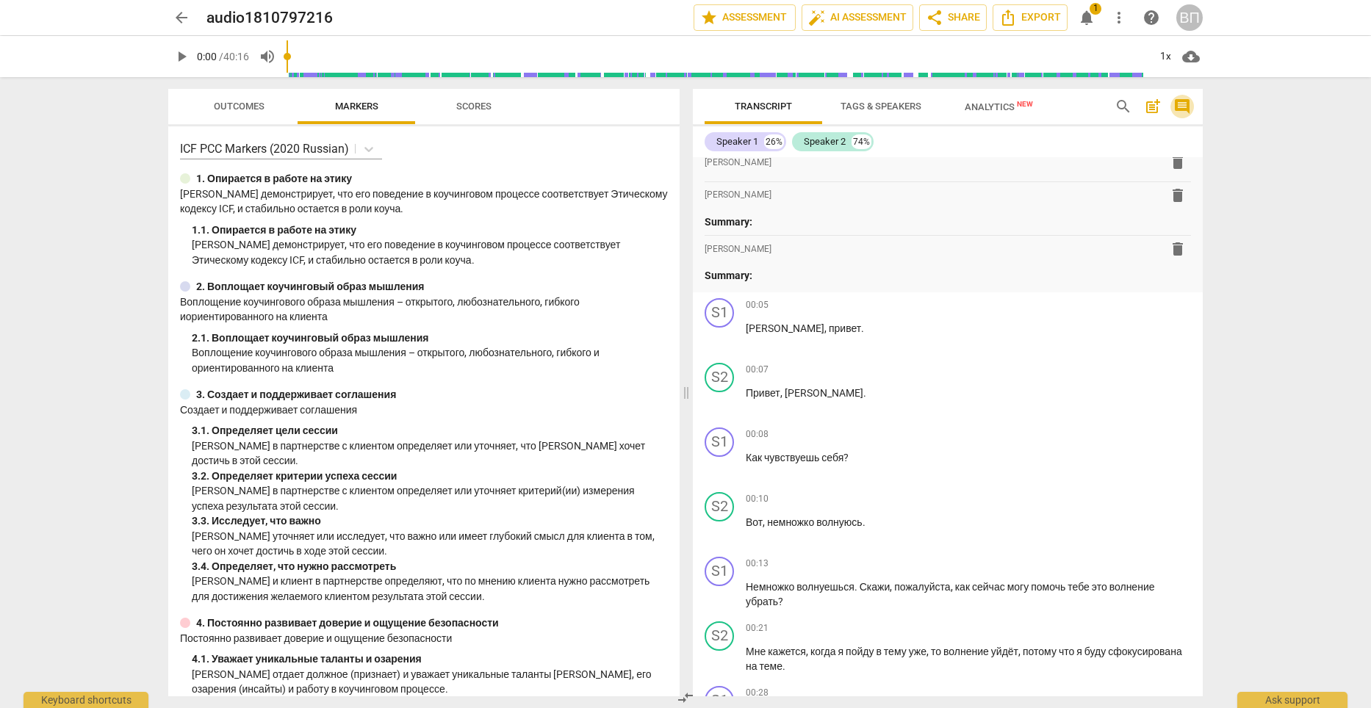
click at [1185, 110] on span "comment" at bounding box center [1182, 107] width 18 height 18
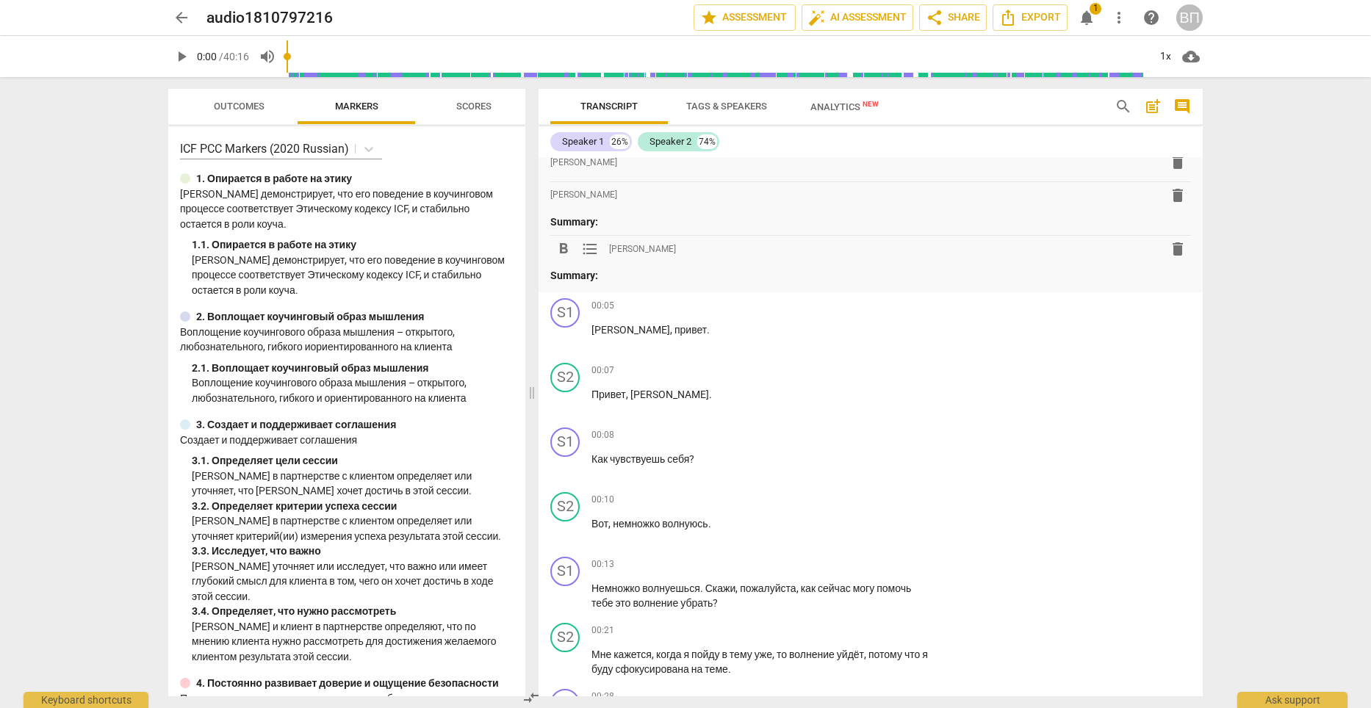
click at [630, 248] on span "[PERSON_NAME]" at bounding box center [642, 249] width 67 height 12
click at [568, 279] on strong "Summary:" at bounding box center [574, 276] width 48 height 12
click at [1175, 160] on span "delete" at bounding box center [1178, 163] width 18 height 18
click at [1088, 13] on span "notifications" at bounding box center [1087, 18] width 18 height 18
